Goal: Complete application form: Complete application form

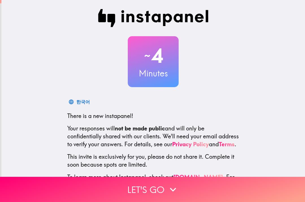
click at [38, 95] on div "~ 4 Minutes 한국어 There is a new instapanel! Your responses will not be made publ…" at bounding box center [152, 103] width 303 height 206
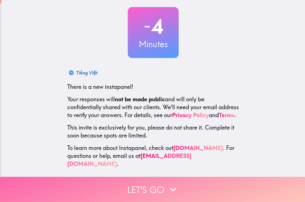
click at [160, 183] on button "Let's go" at bounding box center [152, 188] width 305 height 25
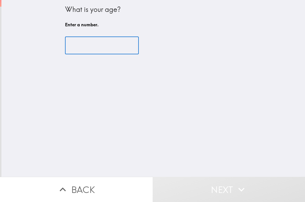
click at [97, 53] on input "number" at bounding box center [102, 46] width 74 height 18
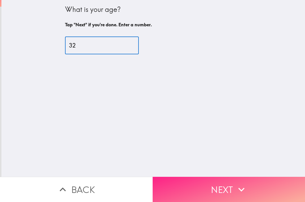
type input "32"
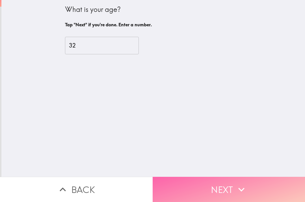
click at [220, 185] on button "Next" at bounding box center [228, 188] width 152 height 25
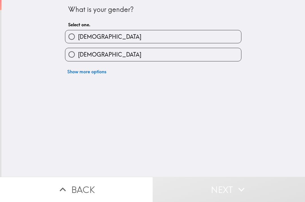
click at [99, 56] on label "[DEMOGRAPHIC_DATA]" at bounding box center [153, 54] width 176 height 13
click at [78, 56] on input "[DEMOGRAPHIC_DATA]" at bounding box center [71, 54] width 13 height 13
radio input "true"
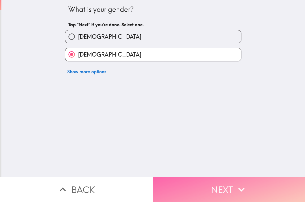
click at [212, 189] on button "Next" at bounding box center [228, 188] width 152 height 25
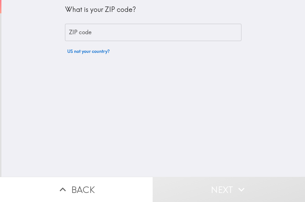
click at [94, 29] on input "ZIP code" at bounding box center [153, 33] width 176 height 18
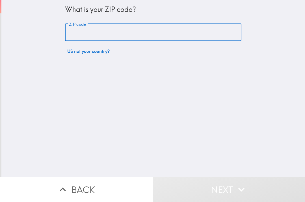
type input "77095"
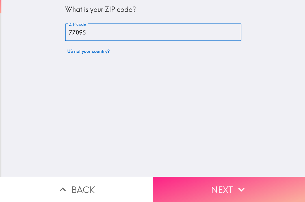
click at [212, 182] on button "Next" at bounding box center [228, 188] width 152 height 25
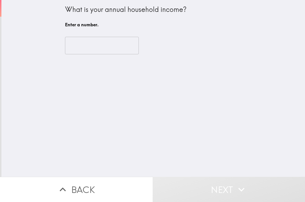
click at [90, 47] on input "number" at bounding box center [102, 46] width 74 height 18
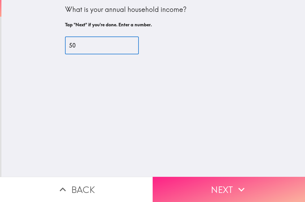
type input "50"
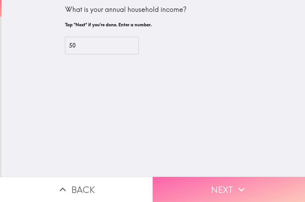
click at [205, 182] on button "Next" at bounding box center [228, 188] width 152 height 25
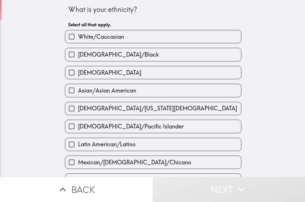
click at [95, 76] on span "[DEMOGRAPHIC_DATA]" at bounding box center [109, 73] width 63 height 8
click at [78, 76] on input "[DEMOGRAPHIC_DATA]" at bounding box center [71, 72] width 13 height 13
checkbox input "true"
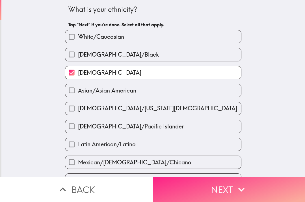
click at [204, 191] on button "Next" at bounding box center [228, 188] width 152 height 25
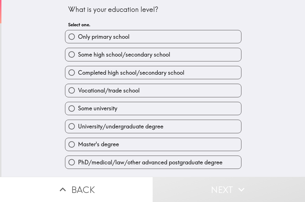
click at [102, 127] on span "University/undergraduate degree" at bounding box center [120, 126] width 85 height 8
click at [78, 127] on input "University/undergraduate degree" at bounding box center [71, 126] width 13 height 13
radio input "true"
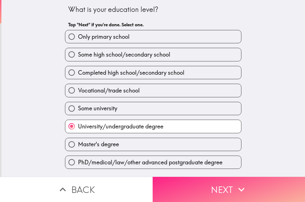
click at [177, 183] on button "Next" at bounding box center [228, 188] width 152 height 25
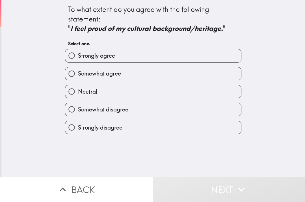
click at [124, 60] on label "Strongly agree" at bounding box center [153, 55] width 176 height 13
click at [78, 60] on input "Strongly agree" at bounding box center [71, 55] width 13 height 13
radio input "true"
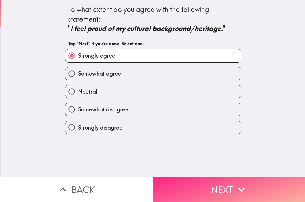
click at [207, 183] on button "Next" at bounding box center [228, 188] width 152 height 25
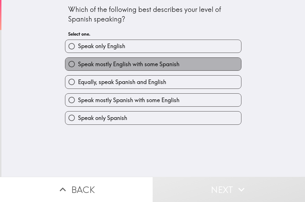
click at [108, 66] on span "Speak mostly English with some Spanish" at bounding box center [128, 64] width 101 height 8
click at [78, 66] on input "Speak mostly English with some Spanish" at bounding box center [71, 64] width 13 height 13
radio input "true"
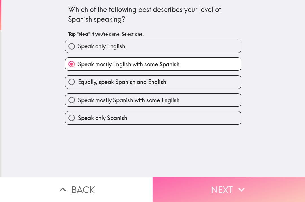
click at [222, 181] on button "Next" at bounding box center [228, 188] width 152 height 25
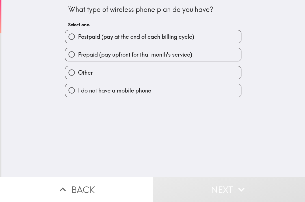
click at [152, 39] on span "Postpaid (pay at the end of each billing cycle)" at bounding box center [136, 37] width 116 height 8
click at [78, 39] on input "Postpaid (pay at the end of each billing cycle)" at bounding box center [71, 36] width 13 height 13
radio input "true"
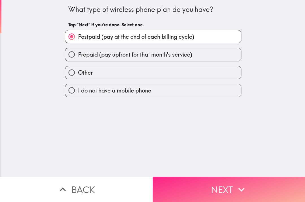
click at [243, 187] on icon "button" at bounding box center [241, 189] width 12 height 12
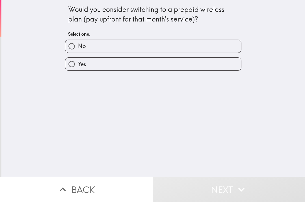
click at [116, 45] on label "No" at bounding box center [153, 46] width 176 height 13
click at [78, 45] on input "No" at bounding box center [71, 46] width 13 height 13
radio input "true"
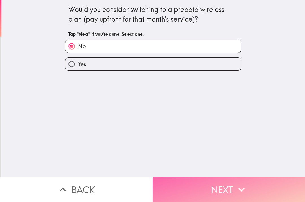
click at [241, 187] on icon "button" at bounding box center [241, 189] width 6 height 4
